Goal: Communication & Community: Participate in discussion

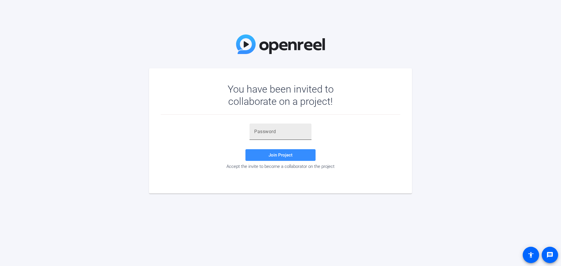
click at [277, 131] on input "text" at bounding box center [280, 131] width 53 height 7
paste input "Iwn%;$"
type input "Iwn%;$"
click at [273, 155] on span "Join Project" at bounding box center [281, 155] width 24 height 5
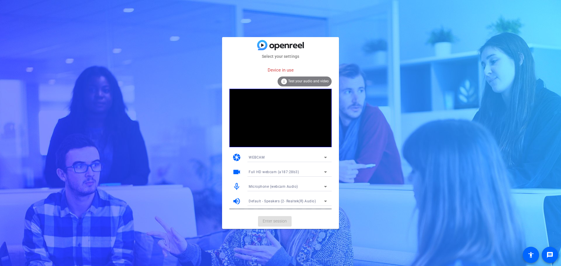
click at [276, 224] on mat-card-actions "Enter session" at bounding box center [280, 221] width 117 height 15
click at [271, 155] on div "WEBCAM" at bounding box center [286, 157] width 75 height 7
click at [260, 169] on span "WEBCAM" at bounding box center [256, 169] width 15 height 7
click at [254, 172] on span "Full HD webcam (a187:28b3)" at bounding box center [274, 172] width 50 height 4
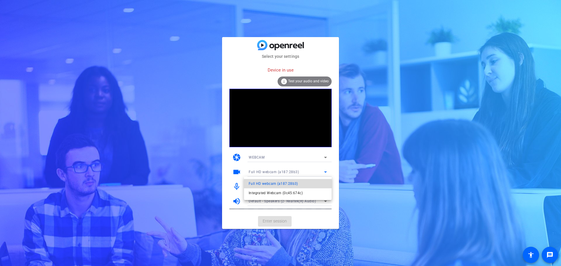
click at [253, 182] on span "Full HD webcam (a187:28b3)" at bounding box center [273, 183] width 49 height 7
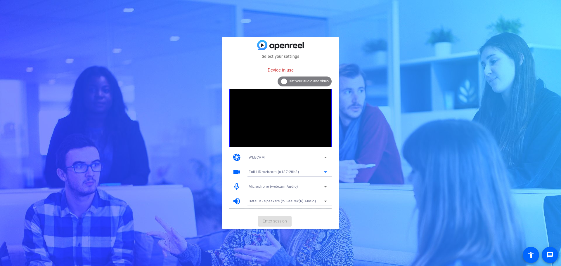
click at [253, 188] on span "Microphone (webcam Audio)" at bounding box center [273, 187] width 49 height 4
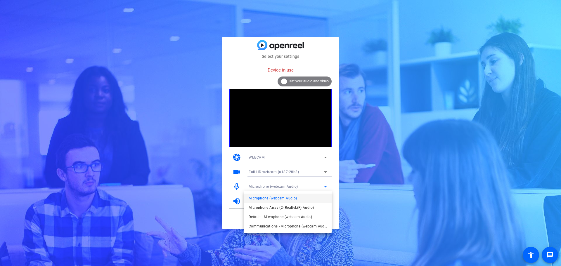
click at [253, 188] on div at bounding box center [280, 133] width 561 height 266
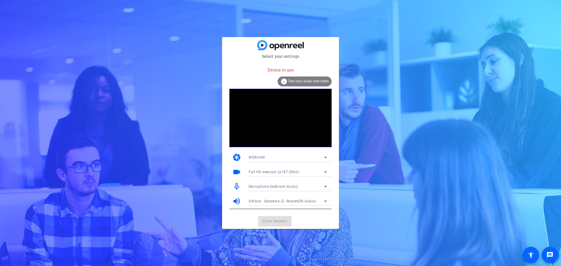
click at [267, 222] on mat-card-actions "Enter session" at bounding box center [280, 221] width 117 height 15
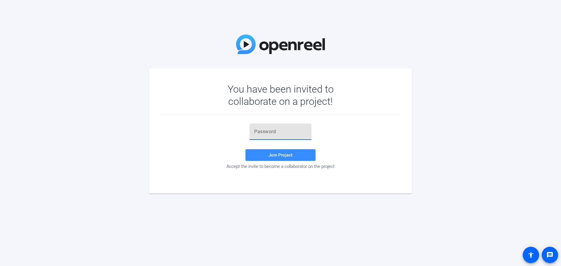
click at [258, 129] on input "text" at bounding box center [280, 131] width 53 height 7
paste input "Iwn%;$"
type input "Iwn%;$"
click at [284, 154] on span "Join Project" at bounding box center [281, 155] width 24 height 5
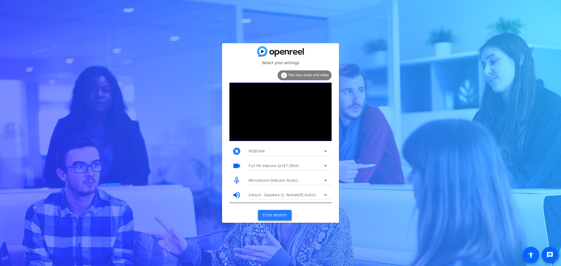
click at [270, 214] on span "Enter session" at bounding box center [275, 215] width 24 height 6
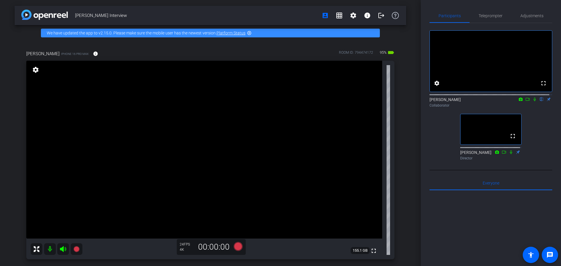
click at [534, 101] on icon at bounding box center [535, 100] width 2 height 4
click at [533, 101] on icon at bounding box center [535, 99] width 5 height 4
click at [495, 18] on span "Teleprompter" at bounding box center [491, 16] width 24 height 4
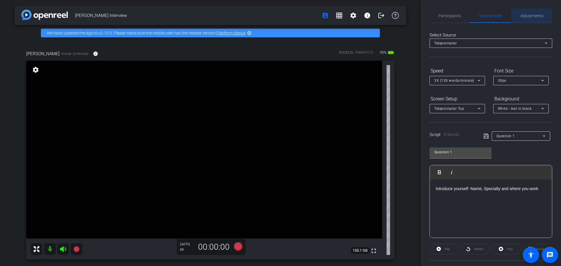
click at [529, 15] on span "Adjustments" at bounding box center [532, 16] width 23 height 4
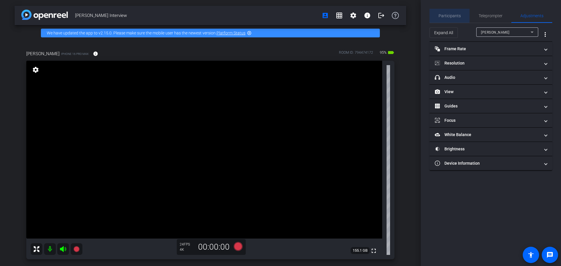
click at [449, 15] on span "Participants" at bounding box center [450, 16] width 22 height 4
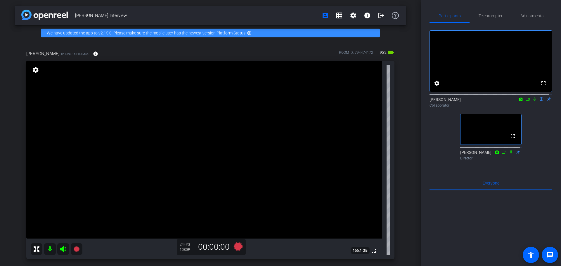
click at [533, 101] on icon at bounding box center [535, 99] width 5 height 4
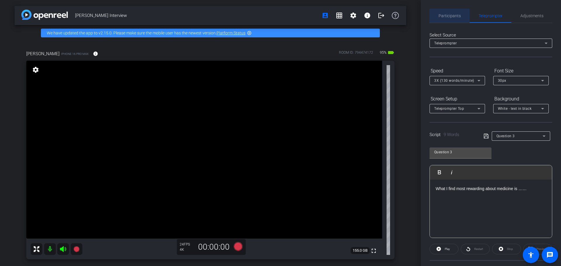
click at [453, 18] on span "Participants" at bounding box center [450, 16] width 22 height 4
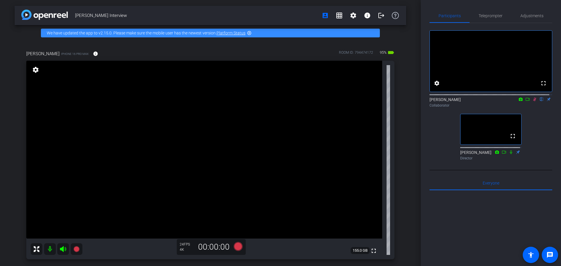
click at [534, 101] on icon at bounding box center [535, 100] width 3 height 4
click at [533, 101] on icon at bounding box center [535, 99] width 5 height 4
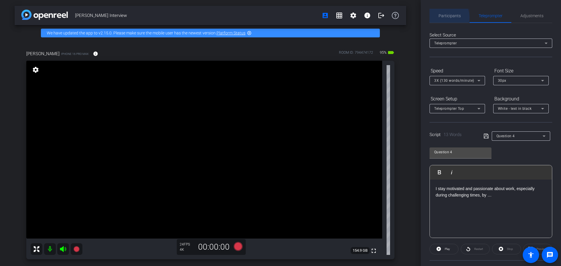
click at [442, 18] on span "Participants" at bounding box center [450, 16] width 22 height 4
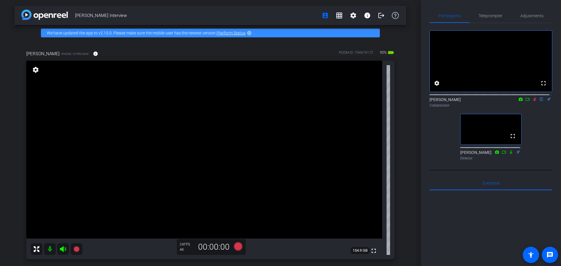
click at [533, 101] on icon at bounding box center [535, 99] width 5 height 4
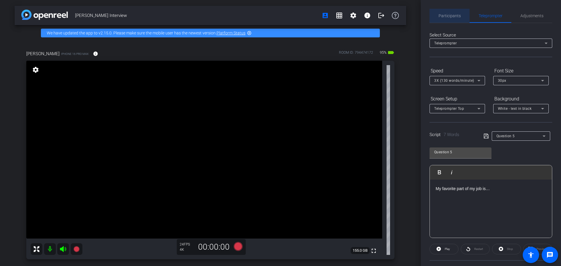
click at [455, 13] on span "Participants" at bounding box center [450, 16] width 22 height 14
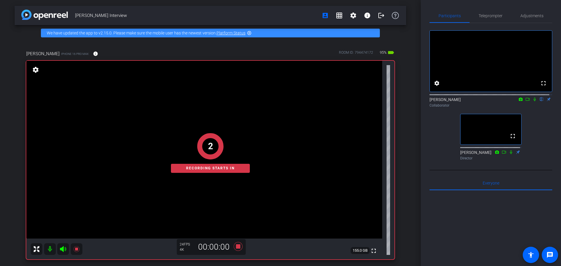
click at [533, 101] on icon at bounding box center [535, 99] width 5 height 4
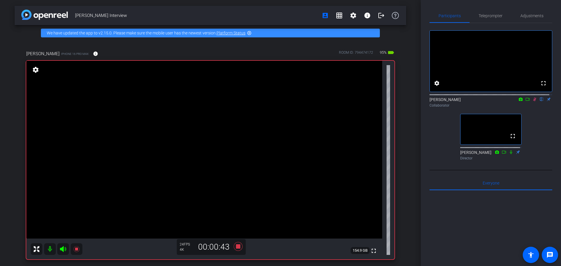
click at [534, 101] on icon at bounding box center [535, 99] width 5 height 4
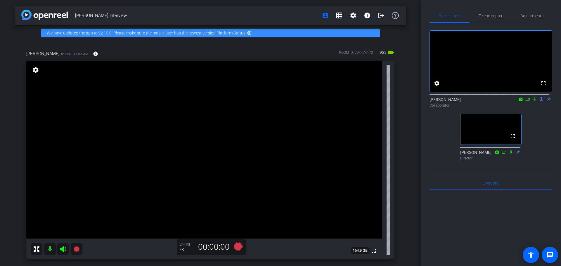
click at [533, 101] on icon at bounding box center [535, 99] width 5 height 4
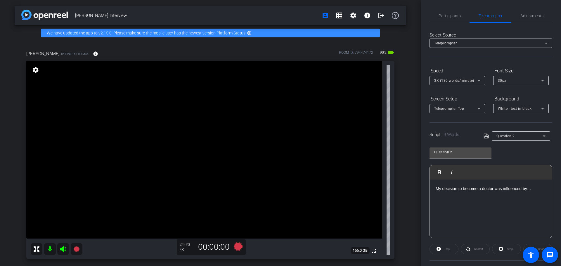
type input "Question 3"
click at [450, 14] on span "Participants" at bounding box center [450, 16] width 22 height 4
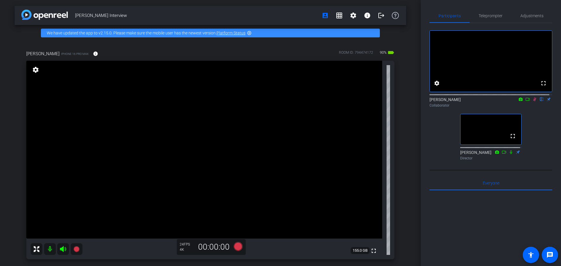
click at [534, 102] on mat-icon at bounding box center [535, 99] width 7 height 5
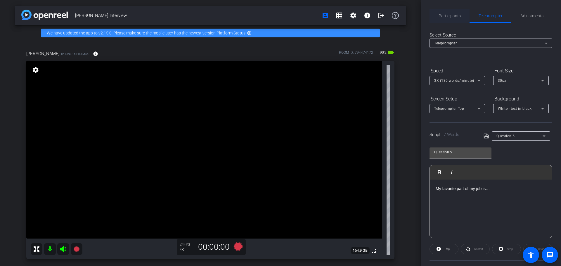
click at [451, 14] on span "Participants" at bounding box center [450, 16] width 22 height 4
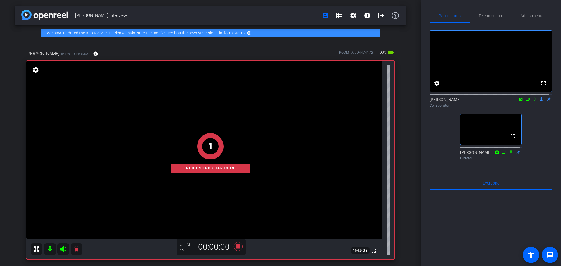
click at [533, 101] on icon at bounding box center [535, 99] width 5 height 4
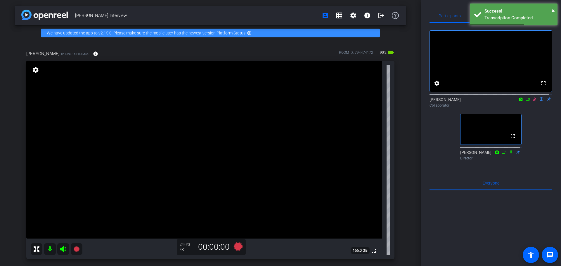
click at [533, 101] on icon at bounding box center [535, 99] width 5 height 4
